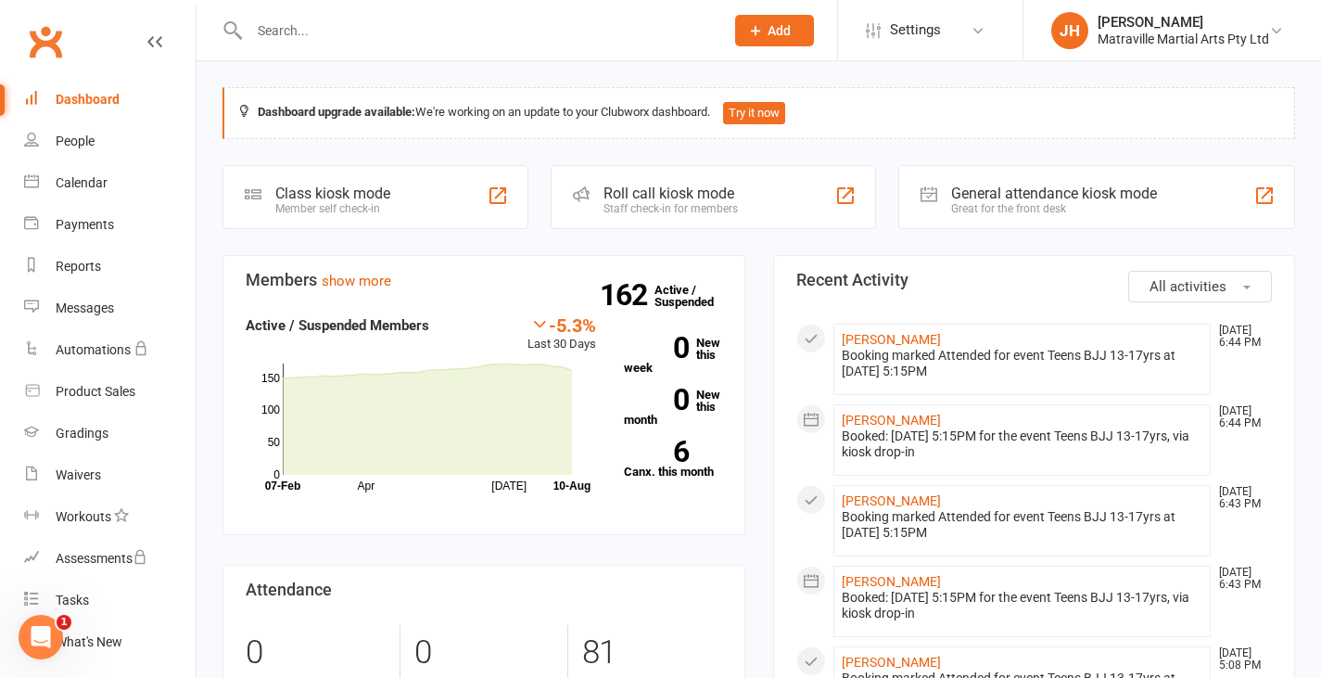
click at [355, 44] on div at bounding box center [466, 30] width 489 height 60
click at [344, 23] on input "text" at bounding box center [477, 31] width 467 height 26
type input "[PERSON_NAME]"
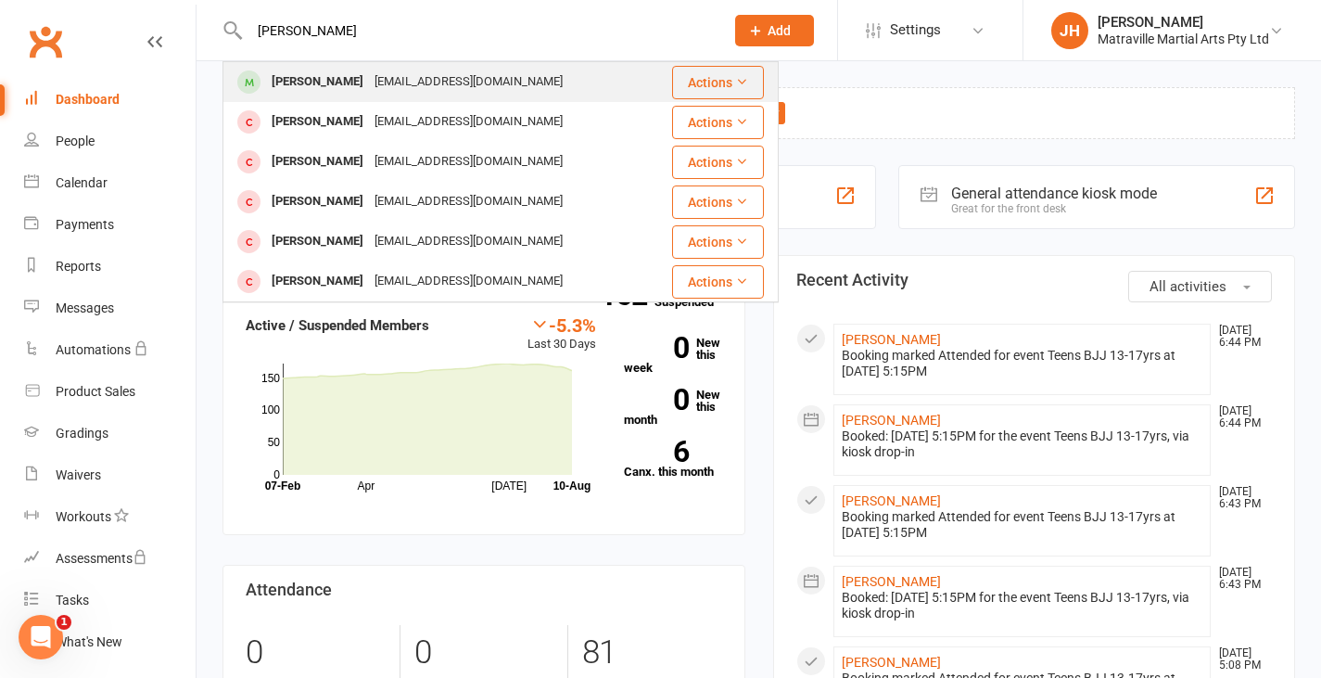
click at [301, 76] on div "[PERSON_NAME]" at bounding box center [317, 82] width 103 height 27
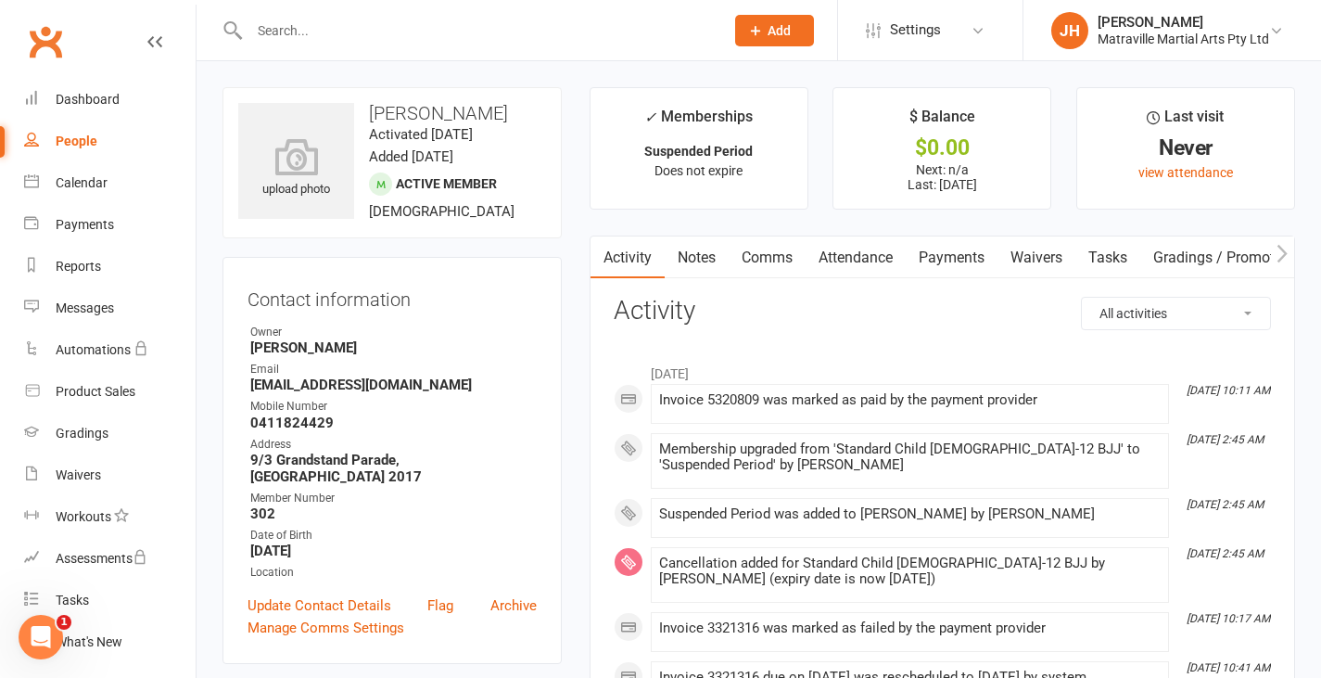
click at [943, 259] on link "Payments" at bounding box center [952, 257] width 92 height 43
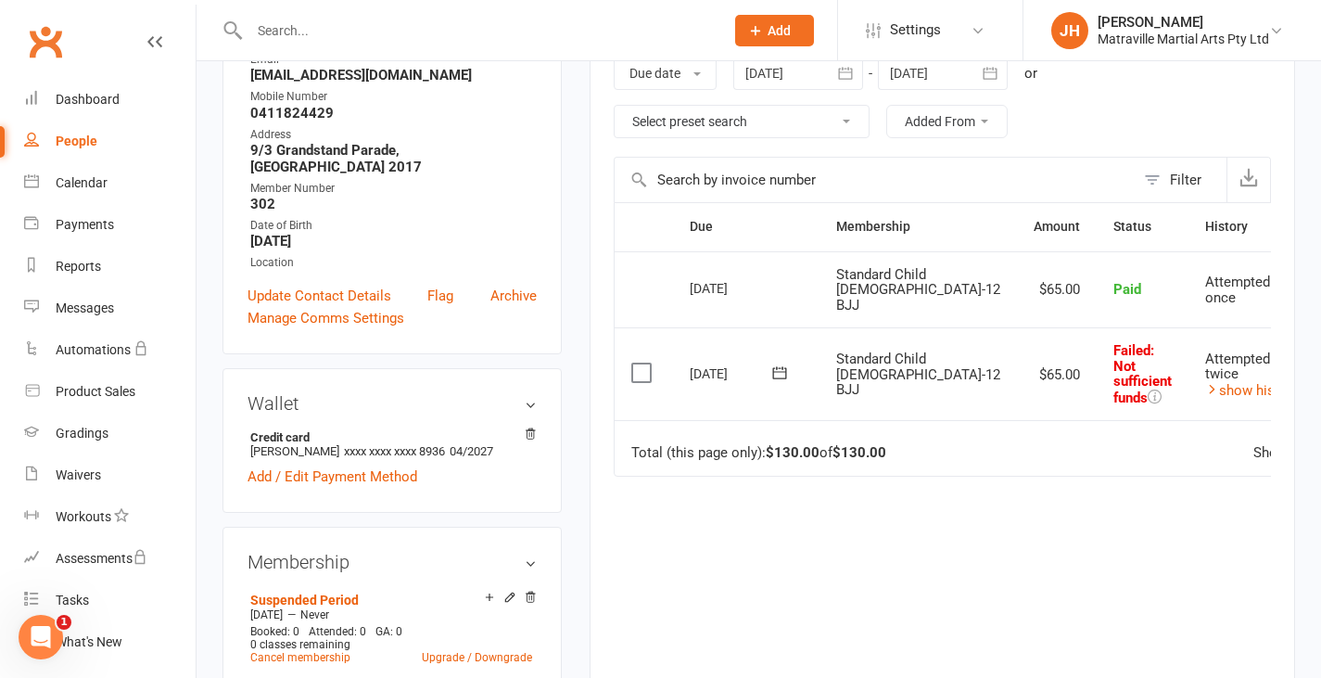
scroll to position [311, 0]
click at [853, 74] on icon "button" at bounding box center [845, 72] width 19 height 19
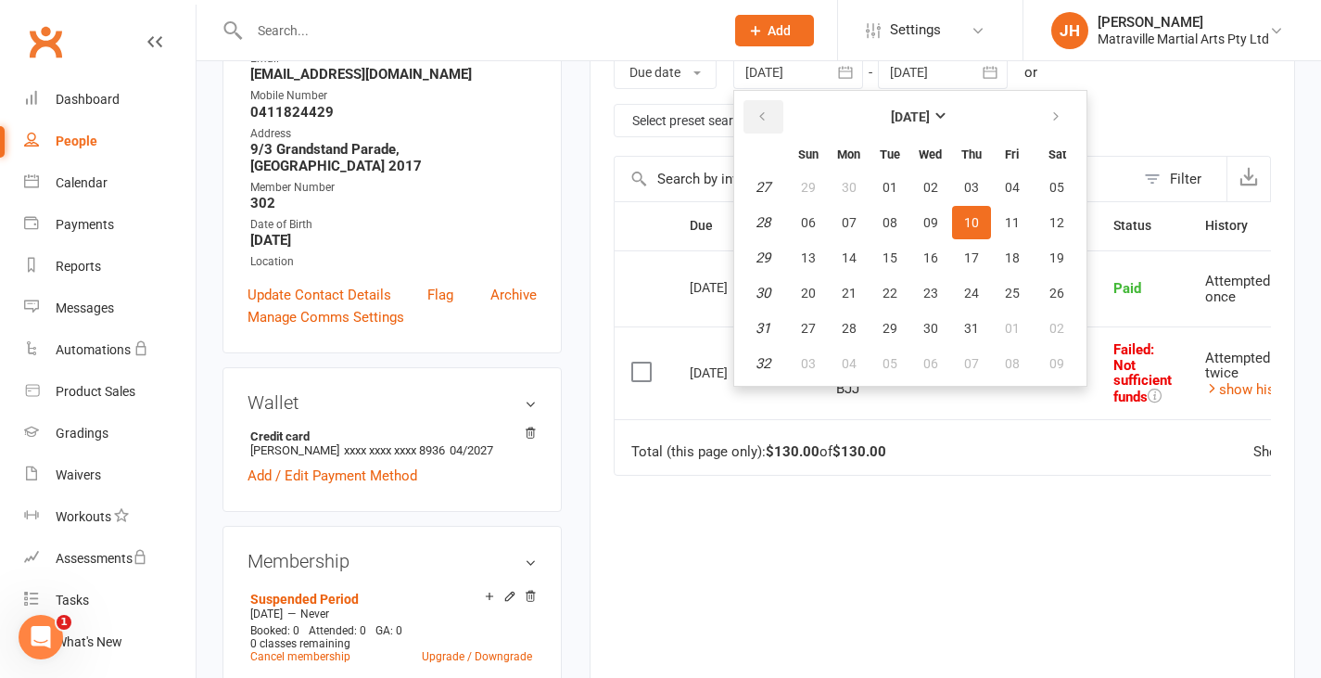
click at [777, 111] on button "button" at bounding box center [763, 116] width 40 height 33
click at [819, 180] on button "30" at bounding box center [808, 187] width 39 height 33
type input "[DATE]"
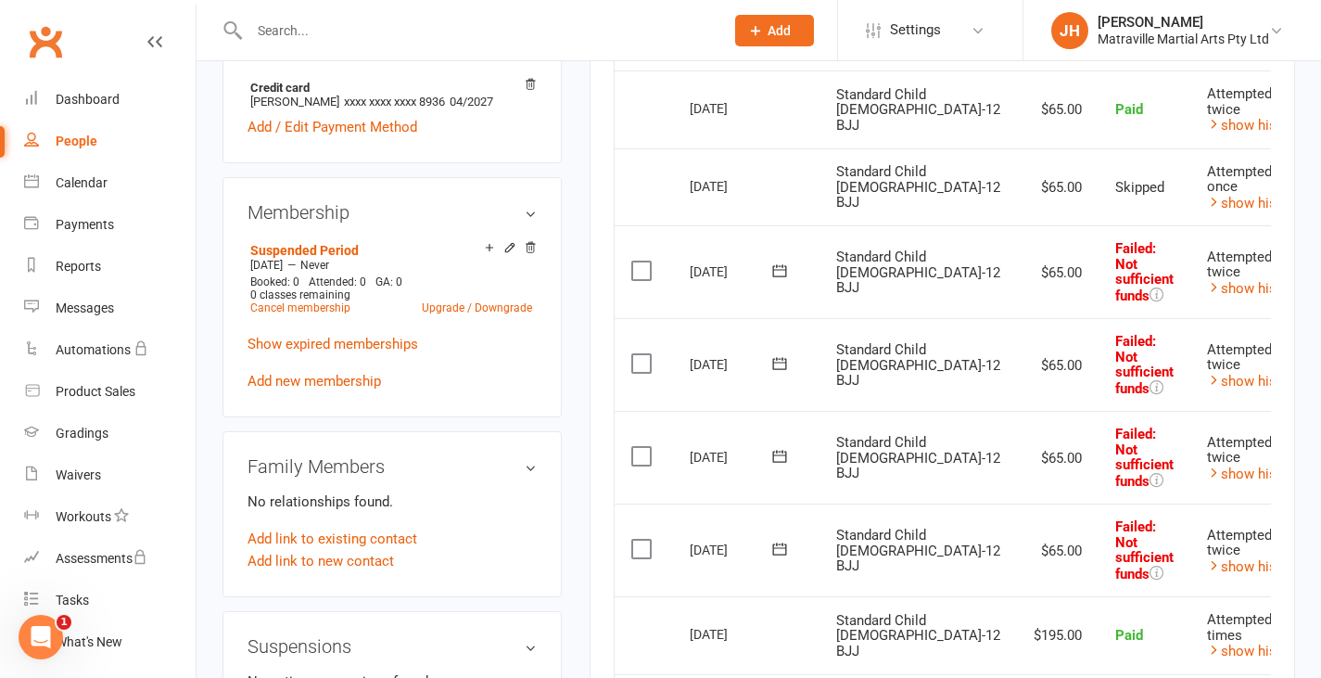
scroll to position [660, 0]
click at [1207, 285] on link "show history" at bounding box center [1254, 287] width 94 height 17
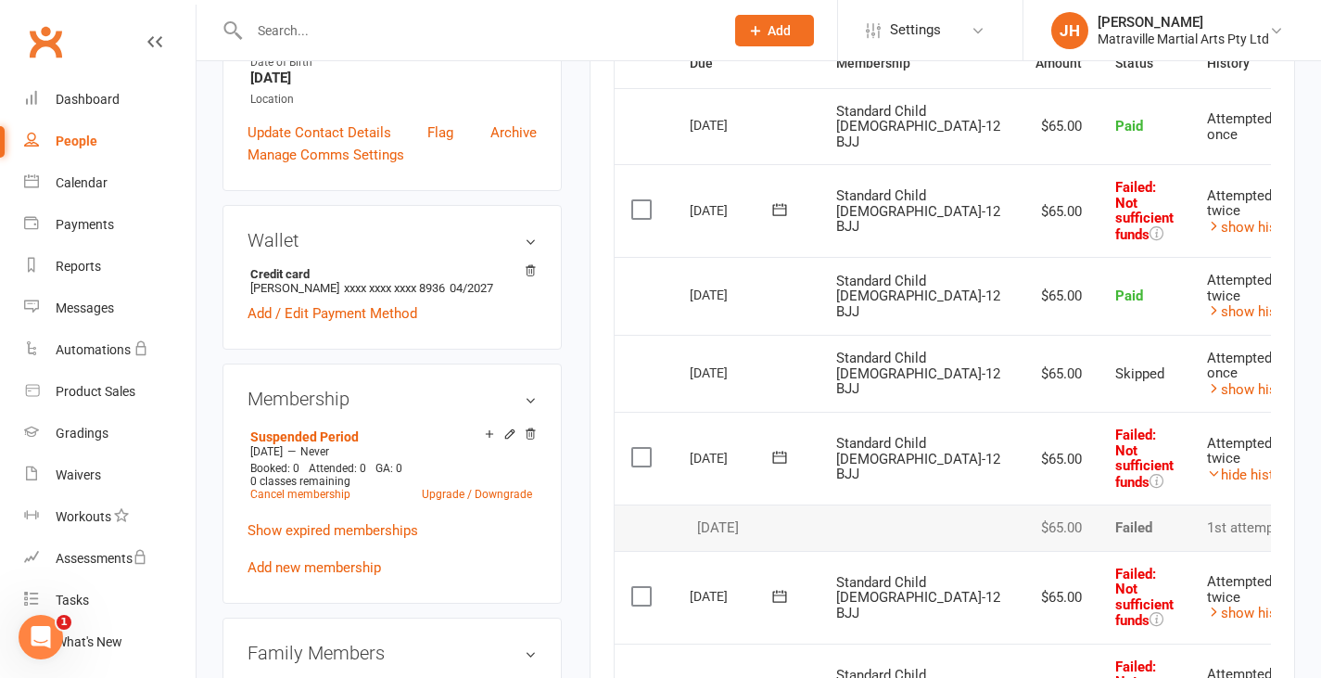
scroll to position [472, 0]
